Goal: Task Accomplishment & Management: Complete application form

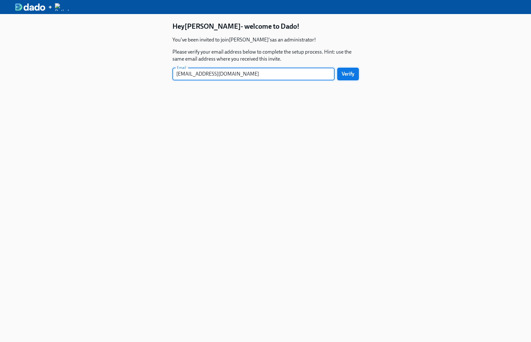
type input "[EMAIL_ADDRESS][DOMAIN_NAME]"
click at [347, 76] on span "Verify" at bounding box center [347, 74] width 13 height 6
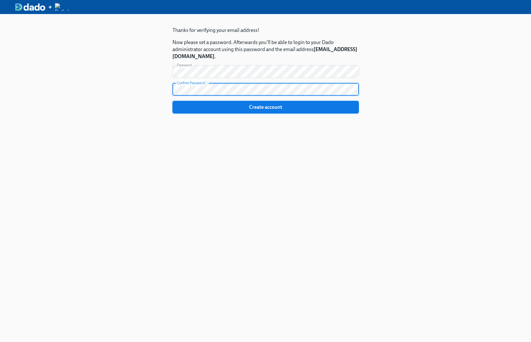
click at [343, 108] on span "Create account" at bounding box center [265, 107] width 177 height 6
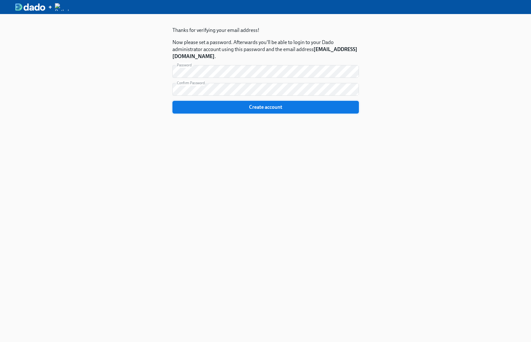
click at [304, 106] on span "Create account" at bounding box center [265, 107] width 177 height 6
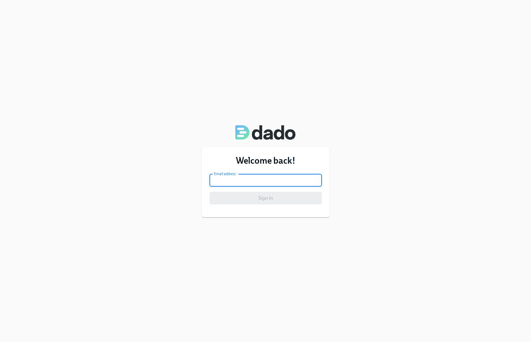
click at [276, 181] on input "email" at bounding box center [265, 180] width 112 height 13
type input "[EMAIL_ADDRESS][DOMAIN_NAME]"
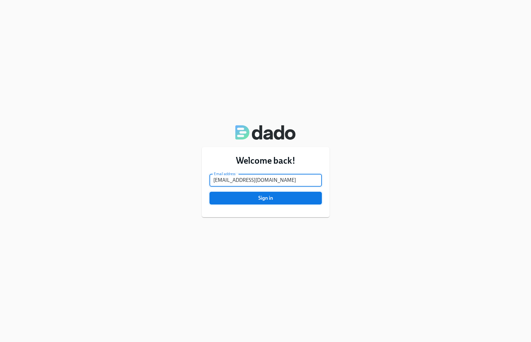
click at [275, 198] on span "Sign in" at bounding box center [265, 198] width 103 height 6
click at [274, 203] on button "Sign in" at bounding box center [265, 198] width 112 height 13
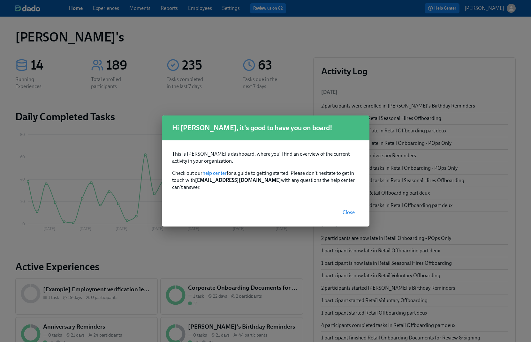
click at [350, 209] on span "Close" at bounding box center [348, 212] width 12 height 6
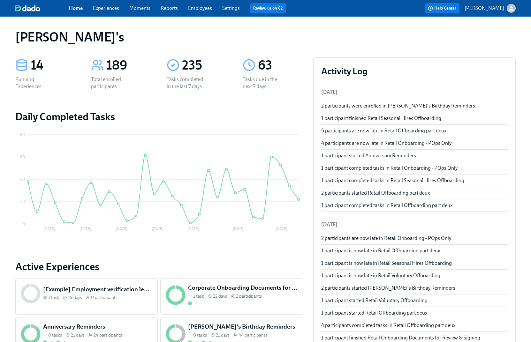
click at [108, 7] on link "Experiences" at bounding box center [106, 8] width 26 height 6
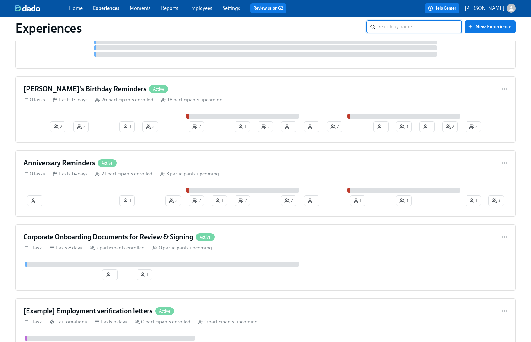
scroll to position [1304, 0]
click at [30, 86] on h4 "[PERSON_NAME]'s Birthday Reminders" at bounding box center [84, 89] width 123 height 10
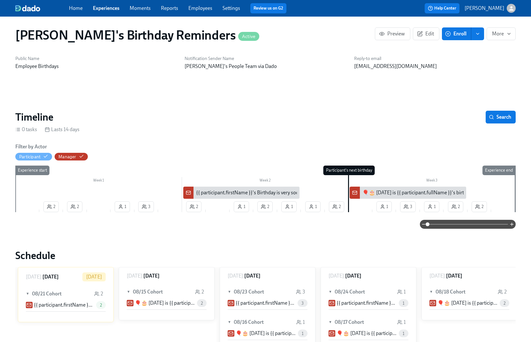
scroll to position [2, 0]
click at [380, 33] on icon "button" at bounding box center [382, 34] width 6 height 6
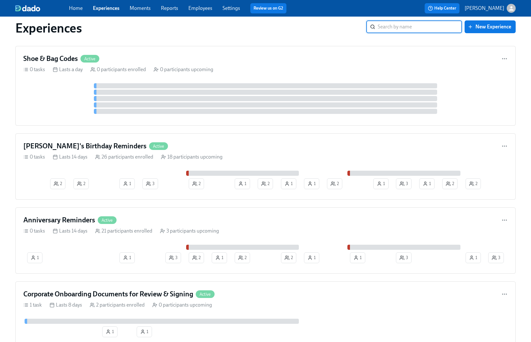
scroll to position [1380, 0]
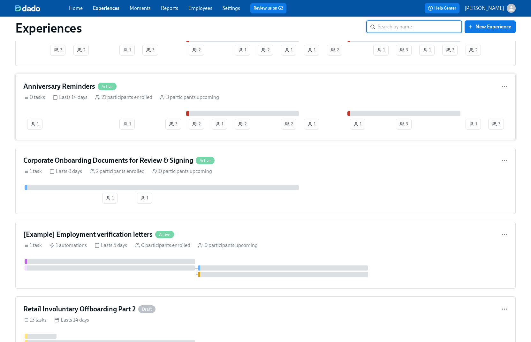
click at [44, 84] on h4 "Anniversary Reminders" at bounding box center [59, 87] width 72 height 10
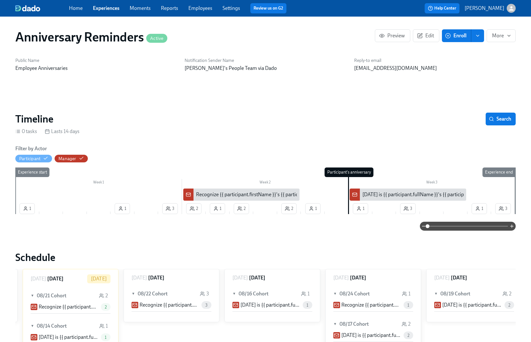
scroll to position [0, 905]
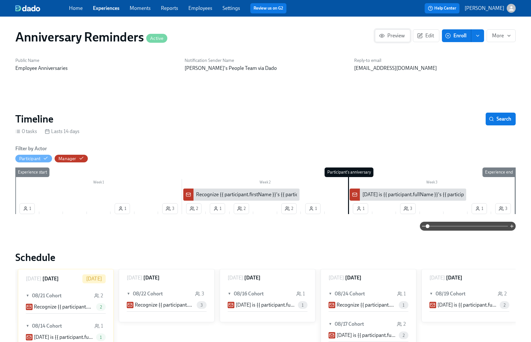
click at [385, 35] on span "Preview" at bounding box center [392, 36] width 25 height 6
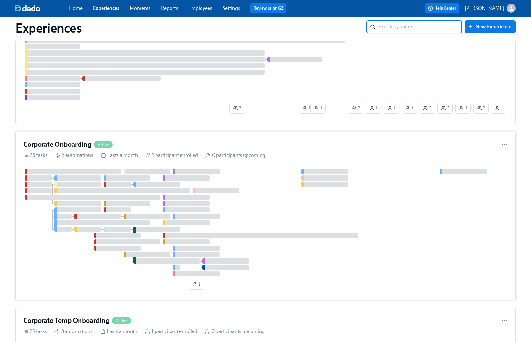
scroll to position [435, 0]
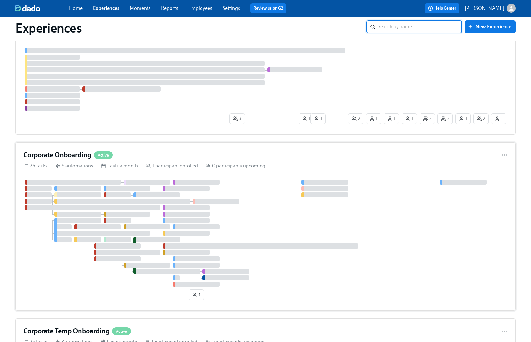
click at [30, 153] on h4 "Corporate Onboarding" at bounding box center [57, 155] width 68 height 10
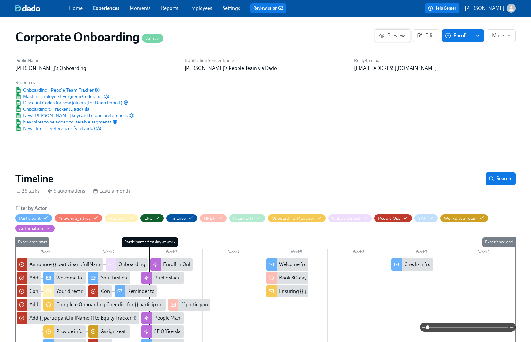
click at [384, 36] on icon "button" at bounding box center [382, 36] width 6 height 6
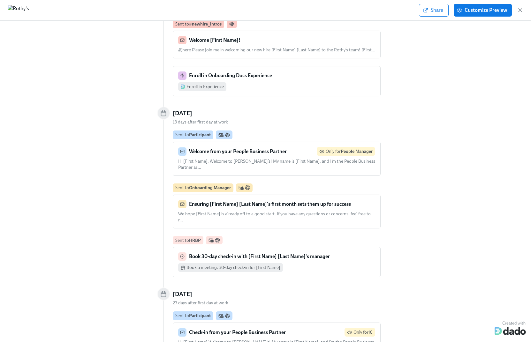
scroll to position [2937, 0]
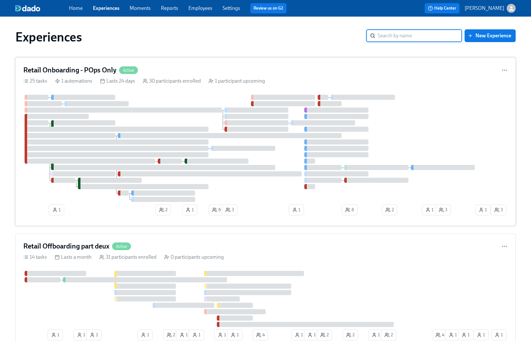
click at [66, 72] on h4 "Retail Onboarding - POps Only" at bounding box center [69, 70] width 93 height 10
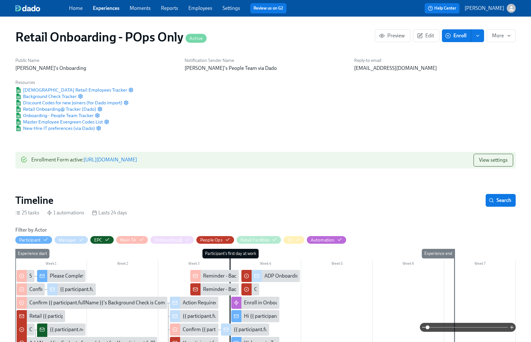
scroll to position [0, 2720]
click at [389, 38] on span "Preview" at bounding box center [392, 36] width 25 height 6
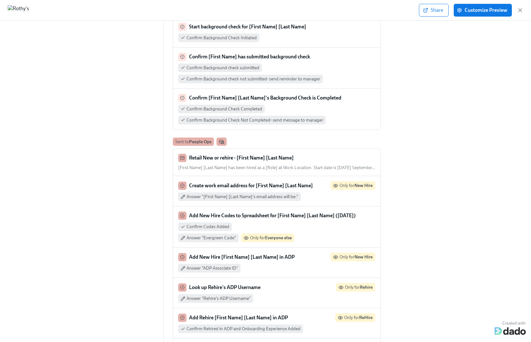
scroll to position [84, 0]
